Goal: Information Seeking & Learning: Learn about a topic

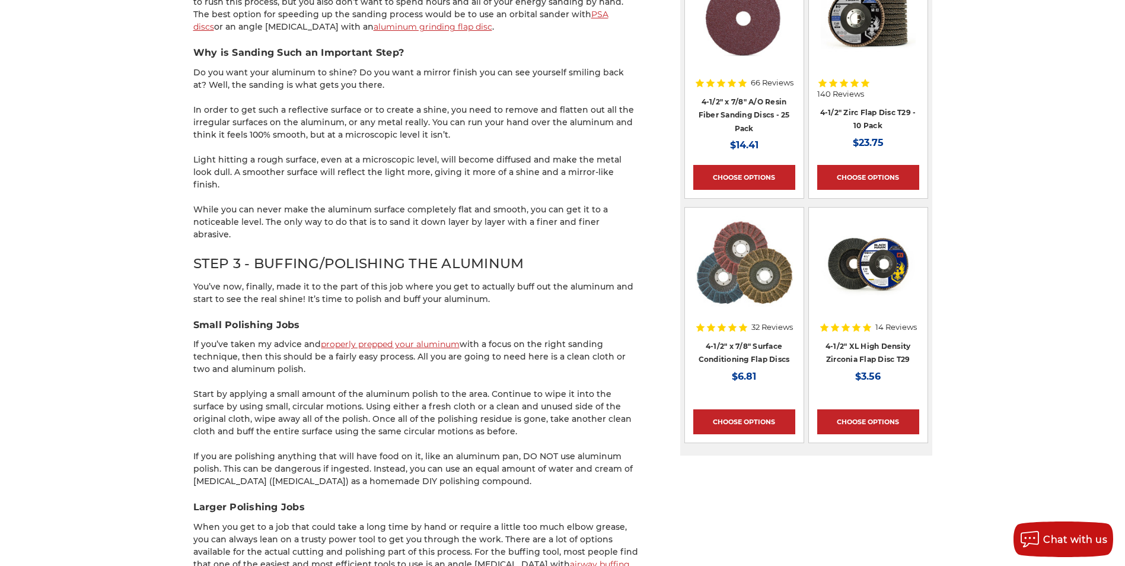
scroll to position [1275, 0]
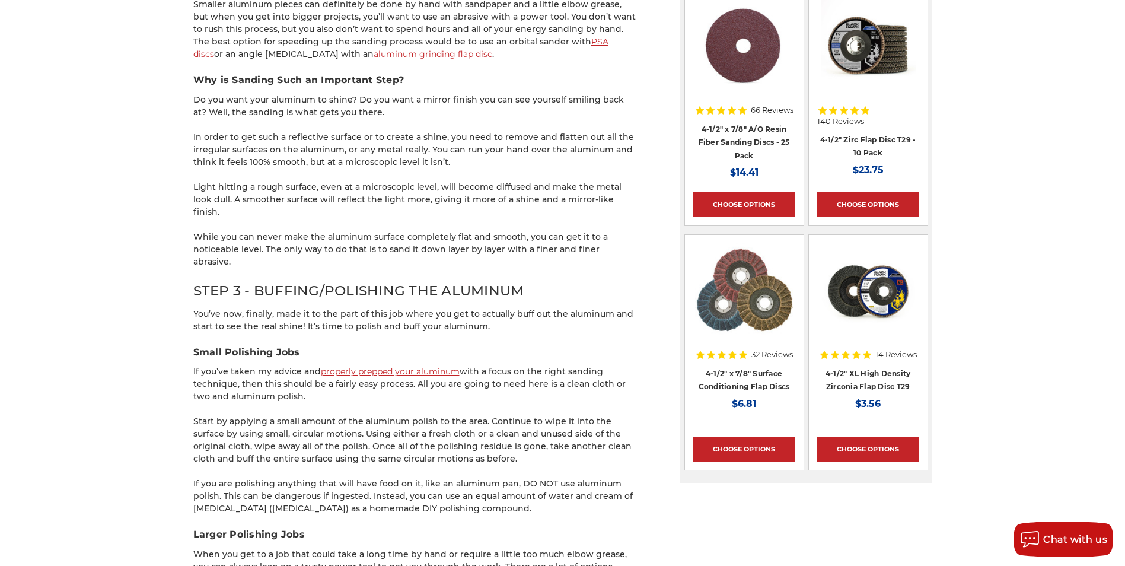
click at [149, 349] on div "home blog how to polish aluminum - a beginner’s guide How to Polish Aluminum - …" at bounding box center [562, 54] width 838 height 2401
drag, startPoint x: 416, startPoint y: 337, endPoint x: 199, endPoint y: 339, distance: 216.4
drag, startPoint x: 199, startPoint y: 339, endPoint x: 145, endPoint y: 359, distance: 58.0
click at [145, 359] on div "home blog how to polish aluminum - a beginner’s guide How to Polish Aluminum - …" at bounding box center [562, 54] width 838 height 2401
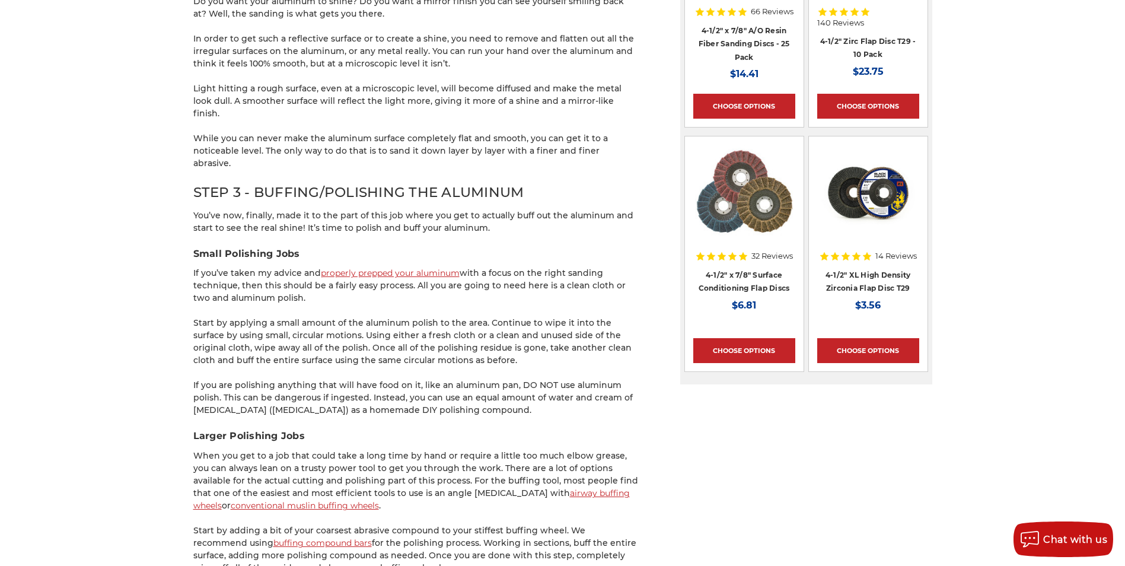
scroll to position [1394, 0]
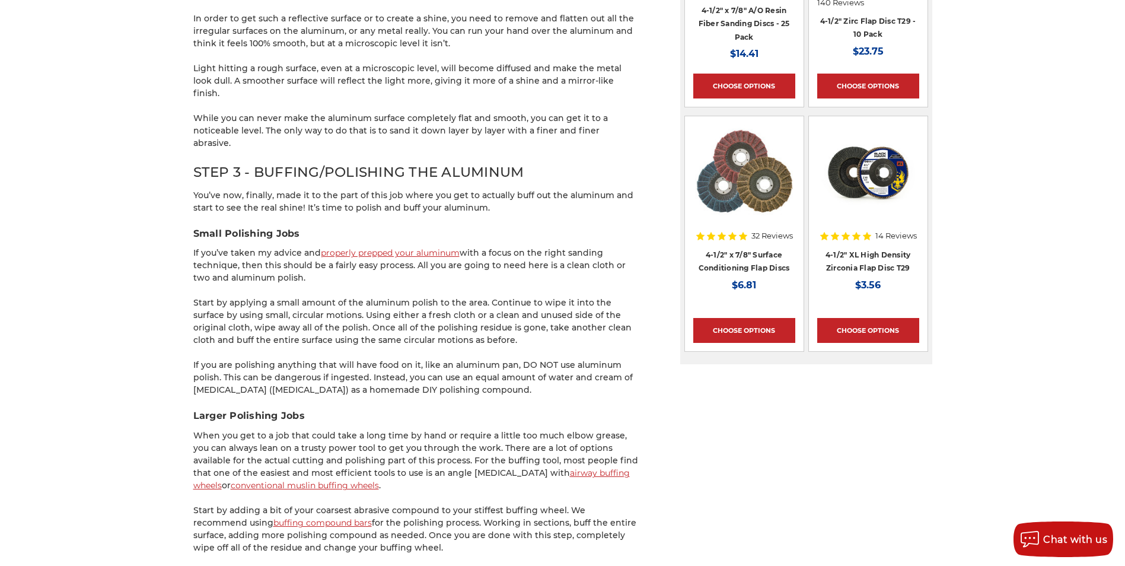
drag, startPoint x: 155, startPoint y: 322, endPoint x: 93, endPoint y: 327, distance: 62.5
drag, startPoint x: 493, startPoint y: 451, endPoint x: 416, endPoint y: 430, distance: 80.4
click at [416, 430] on p "When you get to a job that could take a long time by hand or require a little t…" at bounding box center [415, 460] width 445 height 62
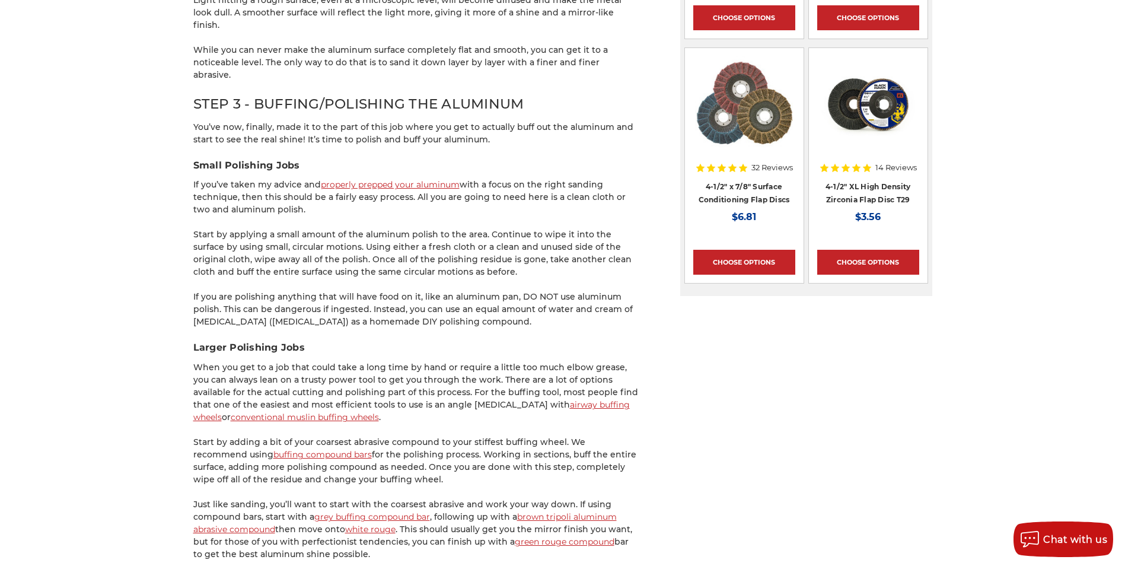
scroll to position [1572, 0]
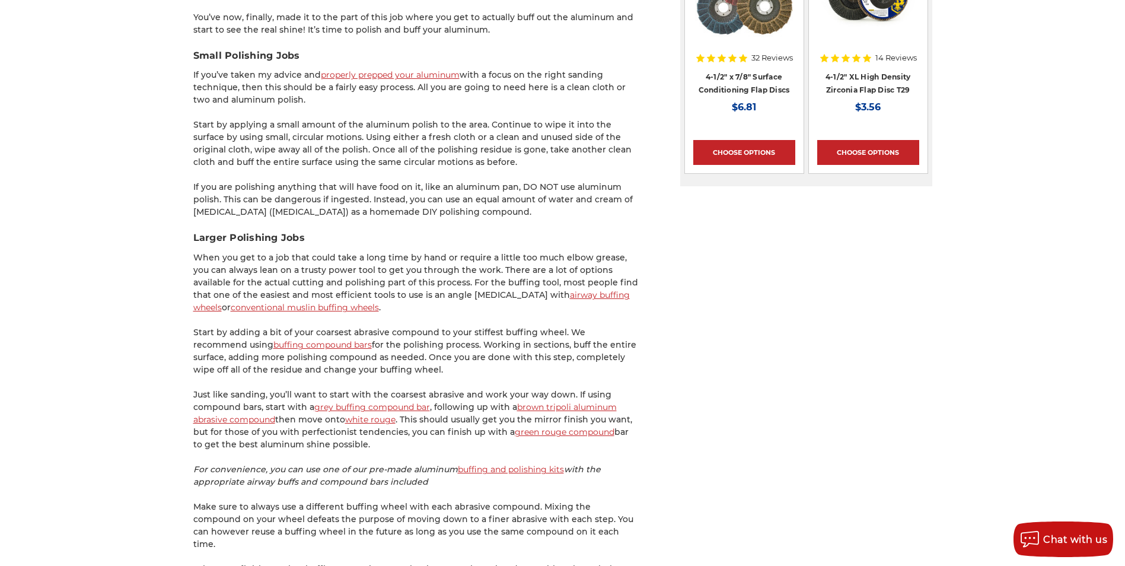
drag, startPoint x: 654, startPoint y: 332, endPoint x: 619, endPoint y: 395, distance: 72.4
click at [619, 395] on p "Just like sanding, you’ll want to start with the coarsest abrasive and work you…" at bounding box center [415, 419] width 445 height 62
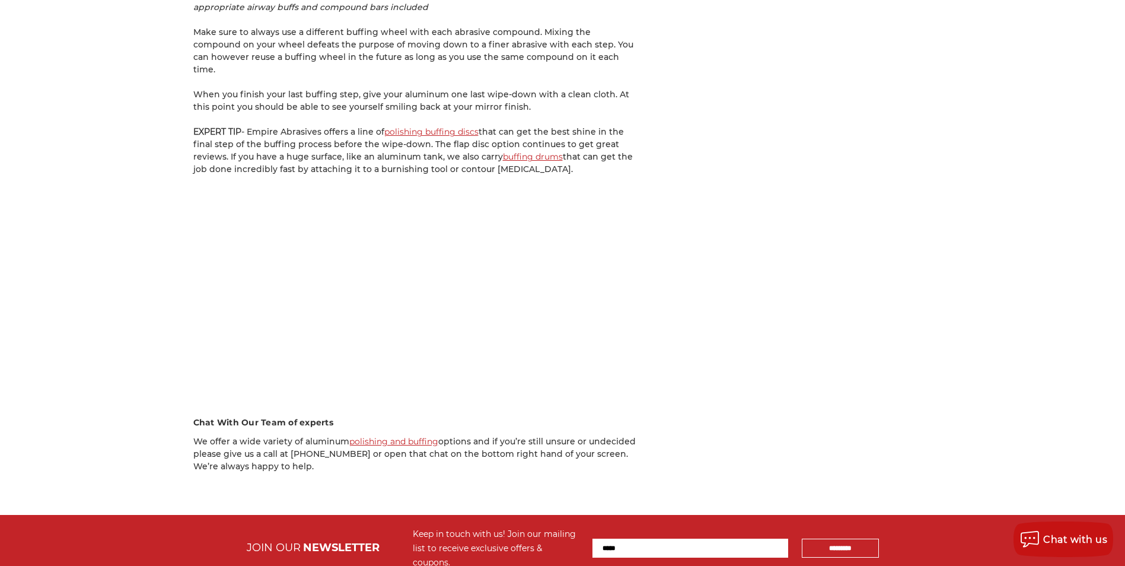
scroll to position [2105, 0]
